Goal: Find specific page/section: Find specific page/section

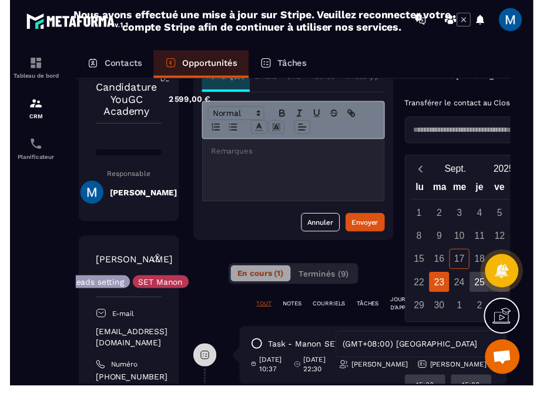
scroll to position [55, 15]
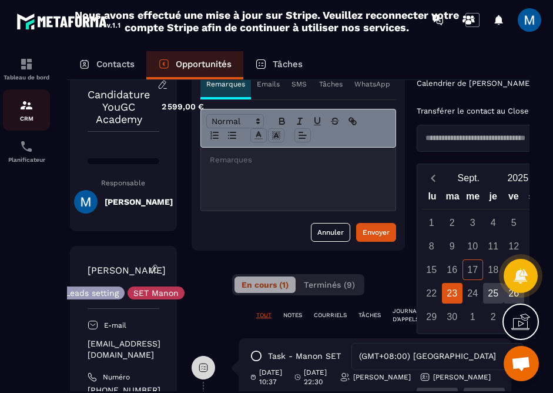
click at [29, 118] on p "CRM" at bounding box center [26, 118] width 47 height 6
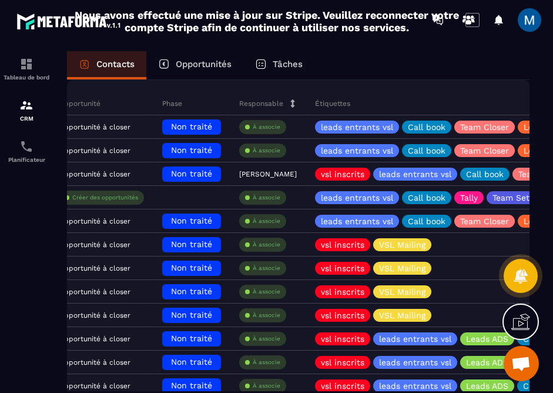
scroll to position [0, 439]
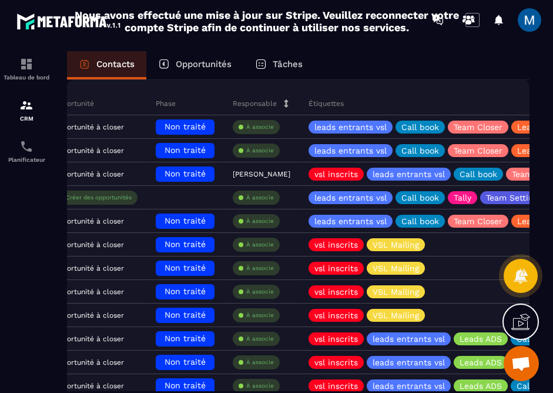
click at [206, 65] on p "Opportunités" at bounding box center [204, 64] width 56 height 11
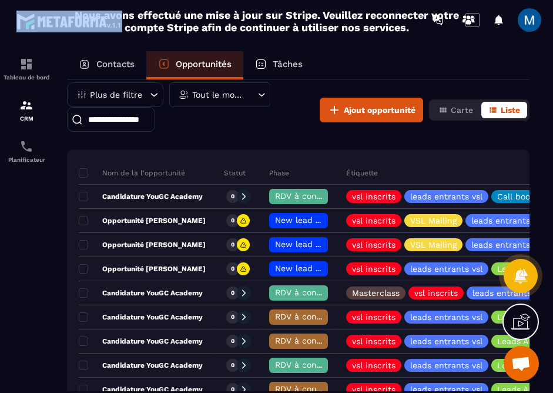
drag, startPoint x: 551, startPoint y: 22, endPoint x: 626, endPoint y: 25, distance: 75.8
click at [553, 25] on html "Nous avons effectué une mise à jour sur Stripe. Veuillez reconnecter votre comp…" at bounding box center [276, 196] width 553 height 393
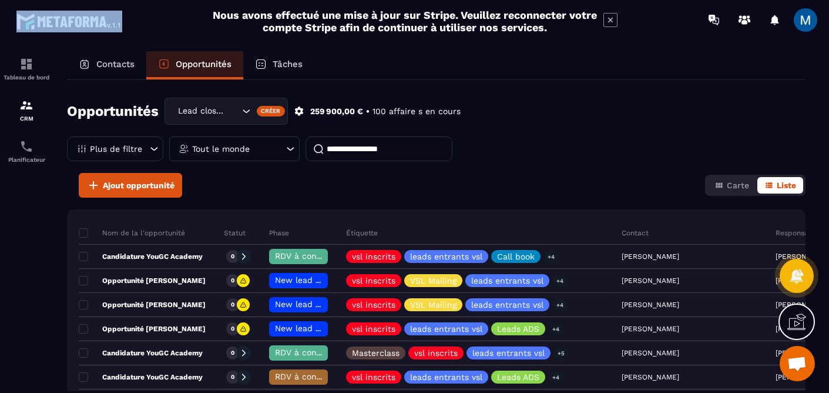
click at [113, 66] on p "Contacts" at bounding box center [115, 64] width 38 height 11
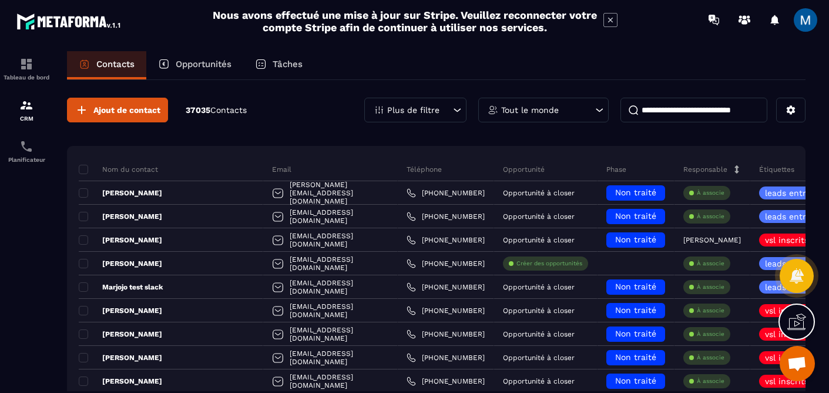
click at [667, 120] on input at bounding box center [693, 110] width 147 height 25
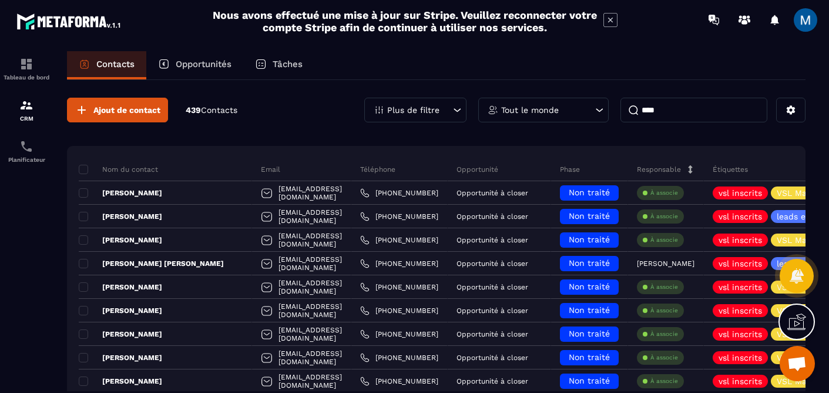
click at [661, 109] on input "****" at bounding box center [693, 110] width 147 height 25
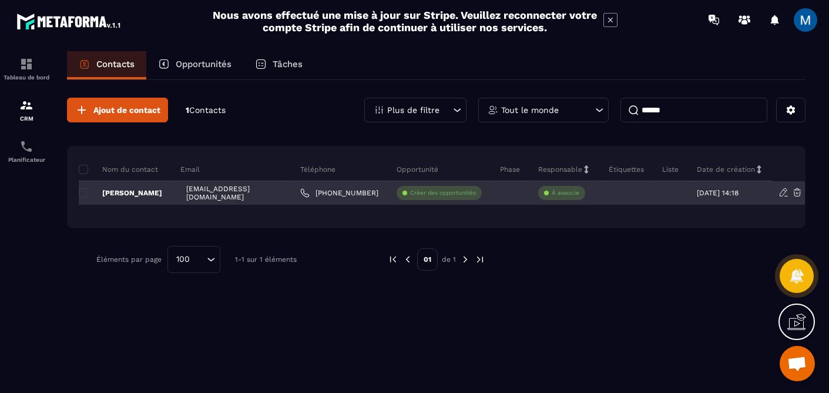
type input "******"
click at [152, 196] on p "[PERSON_NAME]" at bounding box center [120, 192] width 83 height 9
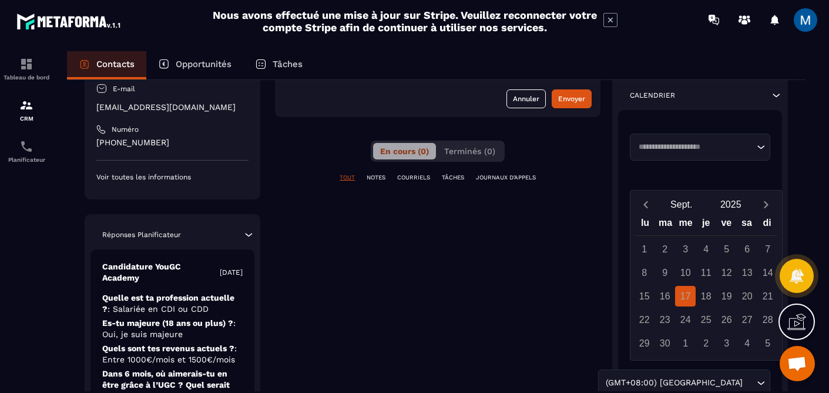
scroll to position [187, 0]
